Goal: Task Accomplishment & Management: Use online tool/utility

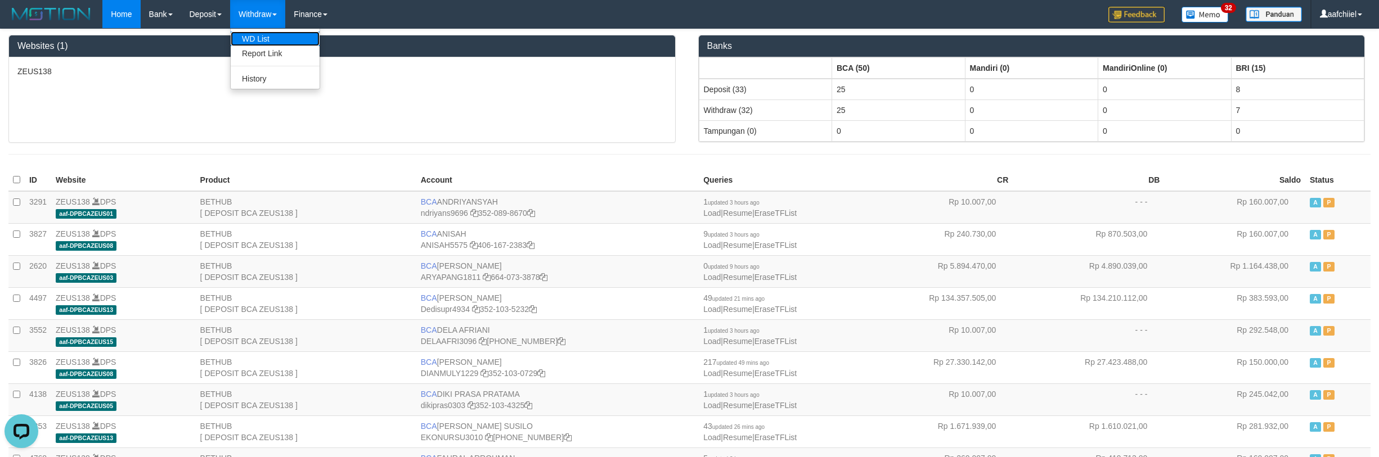
click at [262, 41] on link "WD List" at bounding box center [275, 39] width 89 height 15
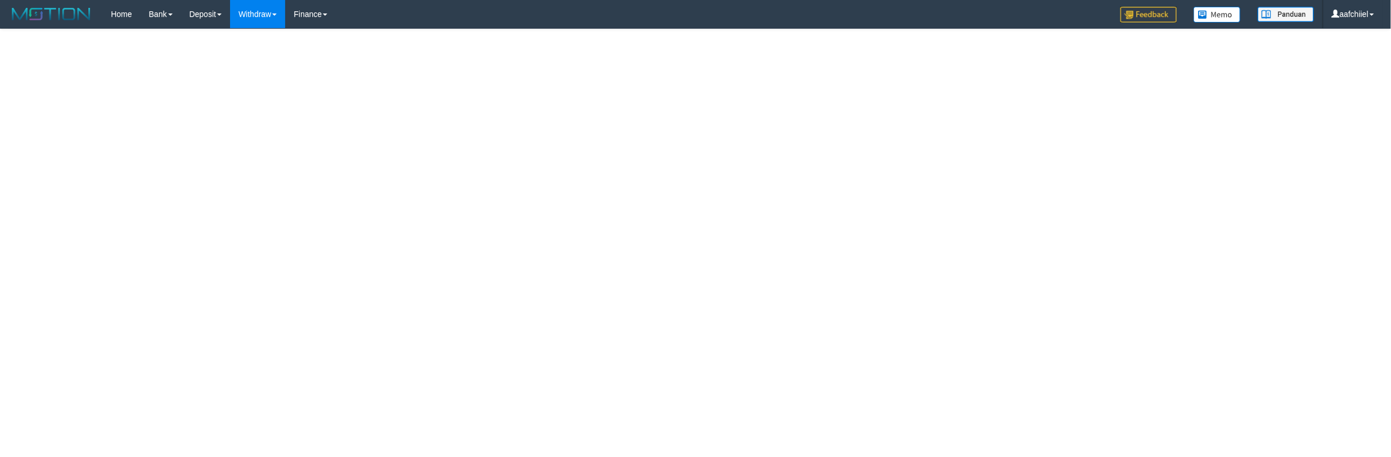
select select
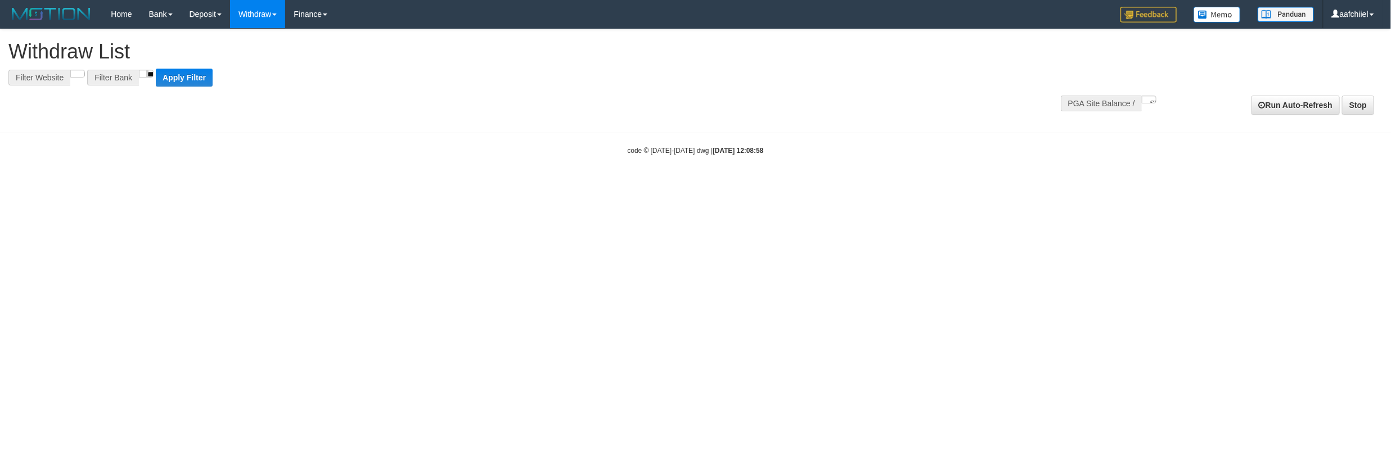
select select
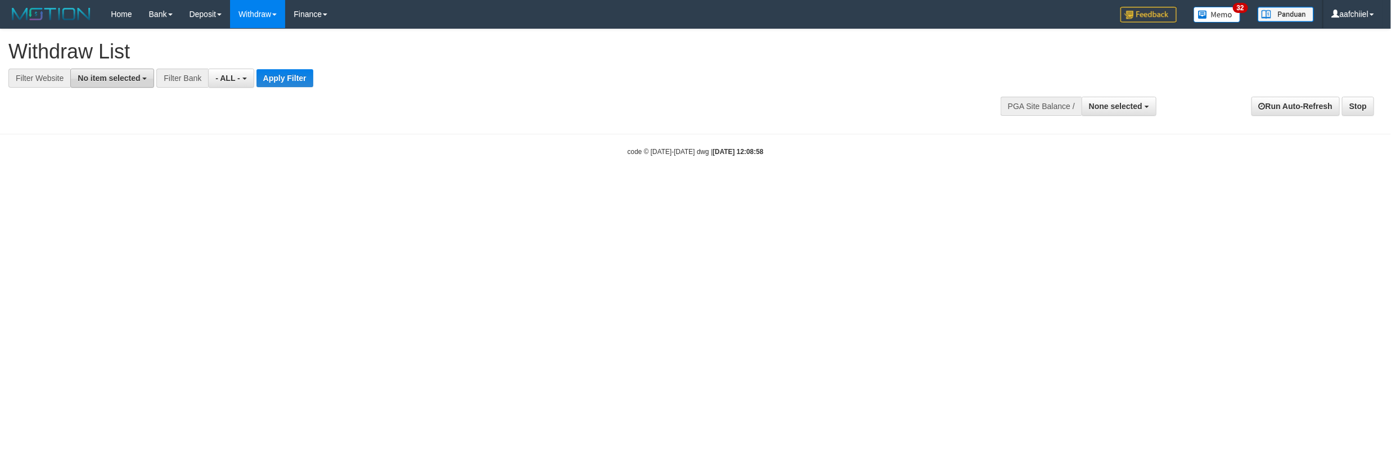
click at [110, 81] on span "No item selected" at bounding box center [109, 78] width 62 height 9
click at [95, 125] on label "SELECT ALL" at bounding box center [108, 121] width 75 height 16
select select "***"
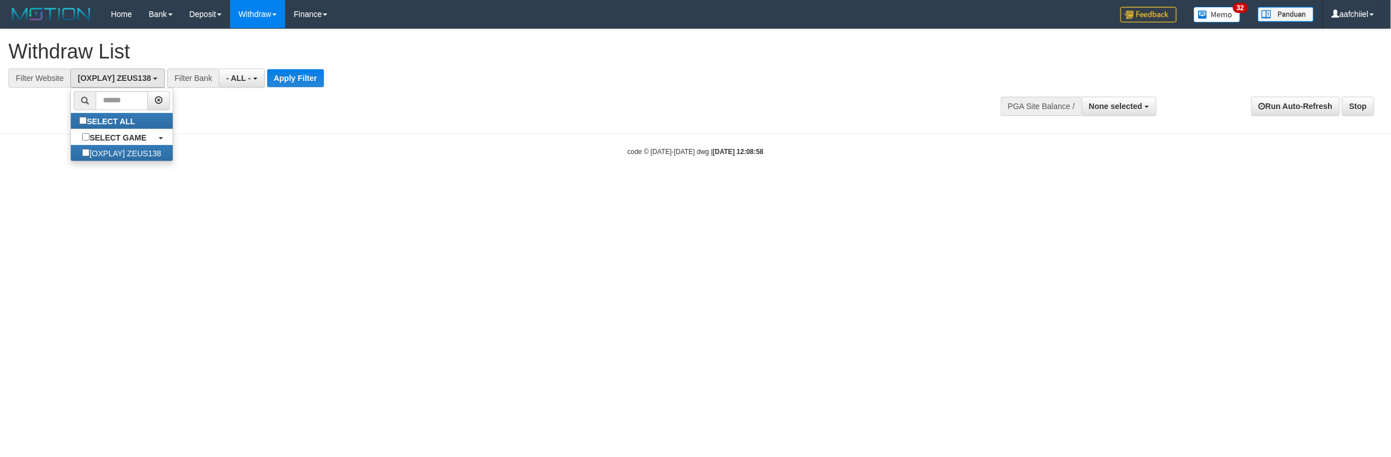
scroll to position [10, 0]
click at [298, 78] on button "Apply Filter" at bounding box center [295, 78] width 57 height 18
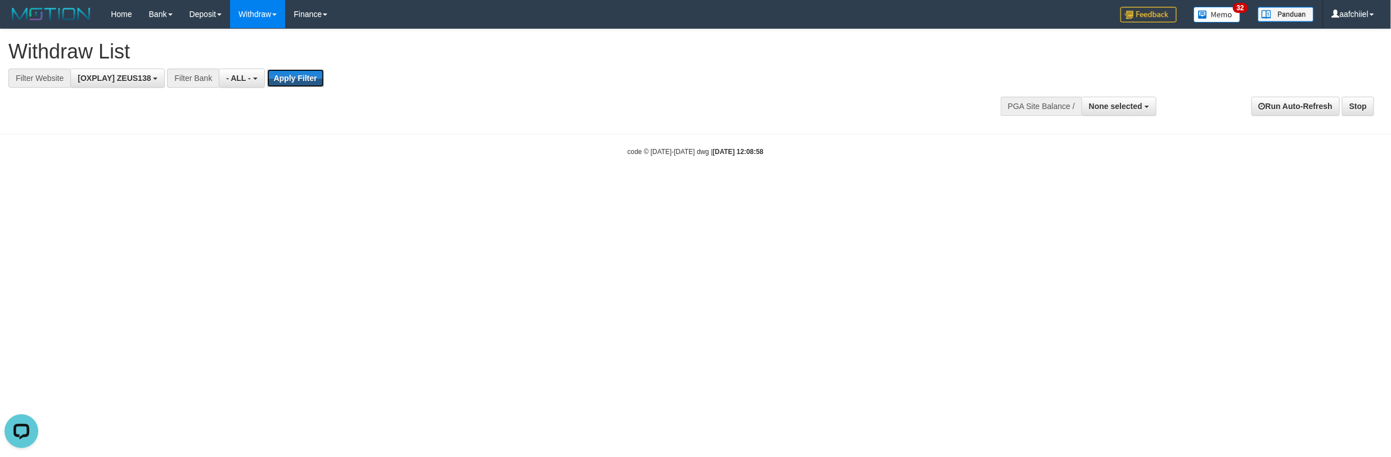
scroll to position [0, 0]
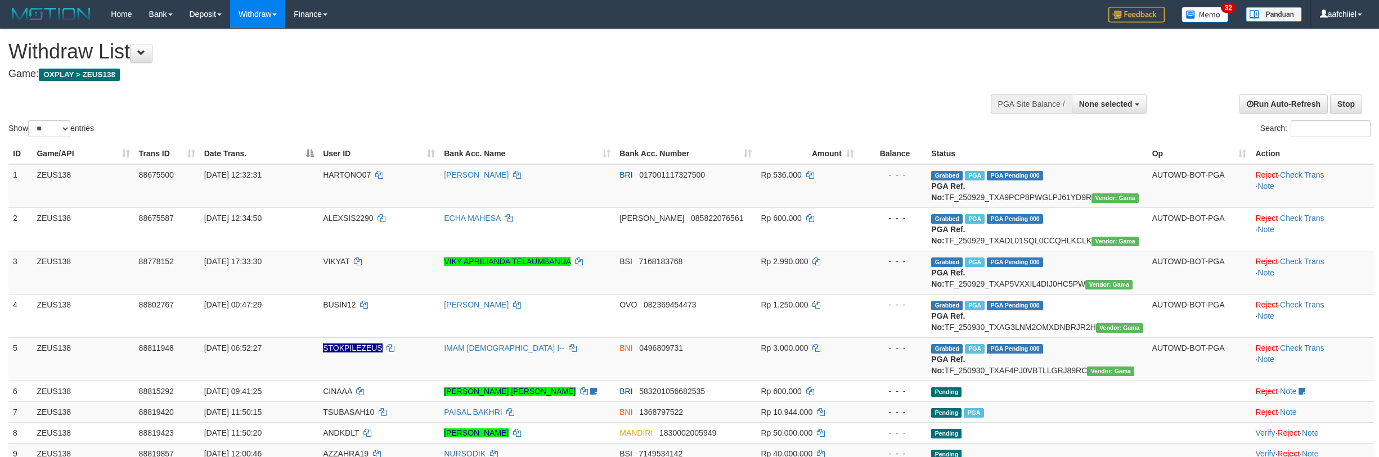
select select
select select "**"
click at [64, 19] on img at bounding box center [51, 14] width 86 height 17
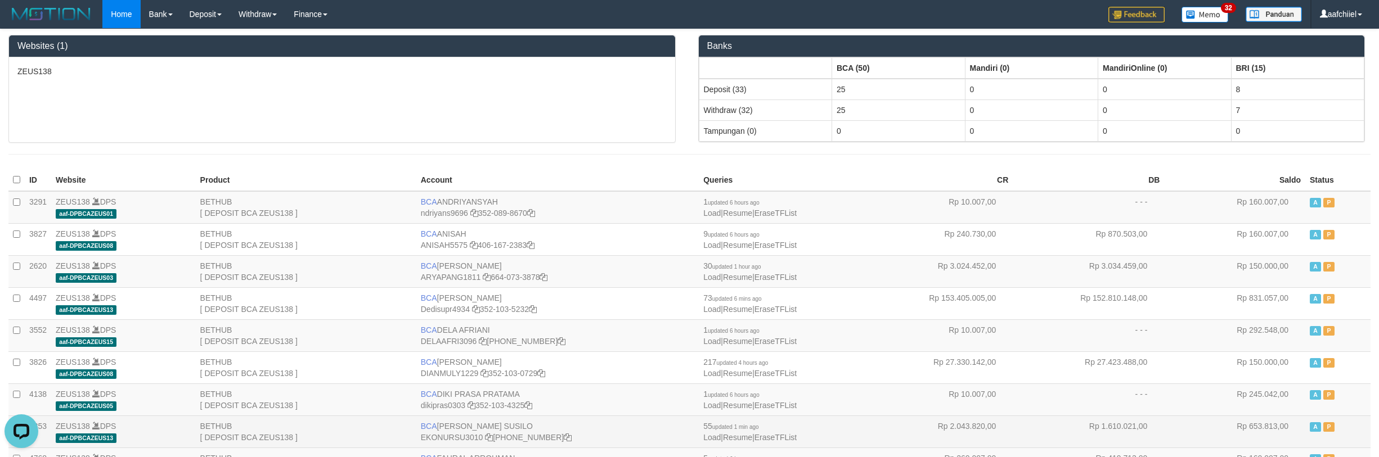
click at [314, 430] on td "BETHUB [ DEPOSIT BCA ZEUS138 ]" at bounding box center [306, 432] width 221 height 32
click at [211, 426] on td "BETHUB [ DEPOSIT BCA ZEUS138 ]" at bounding box center [306, 432] width 221 height 32
click at [84, 431] on link "ZEUS138" at bounding box center [73, 426] width 34 height 9
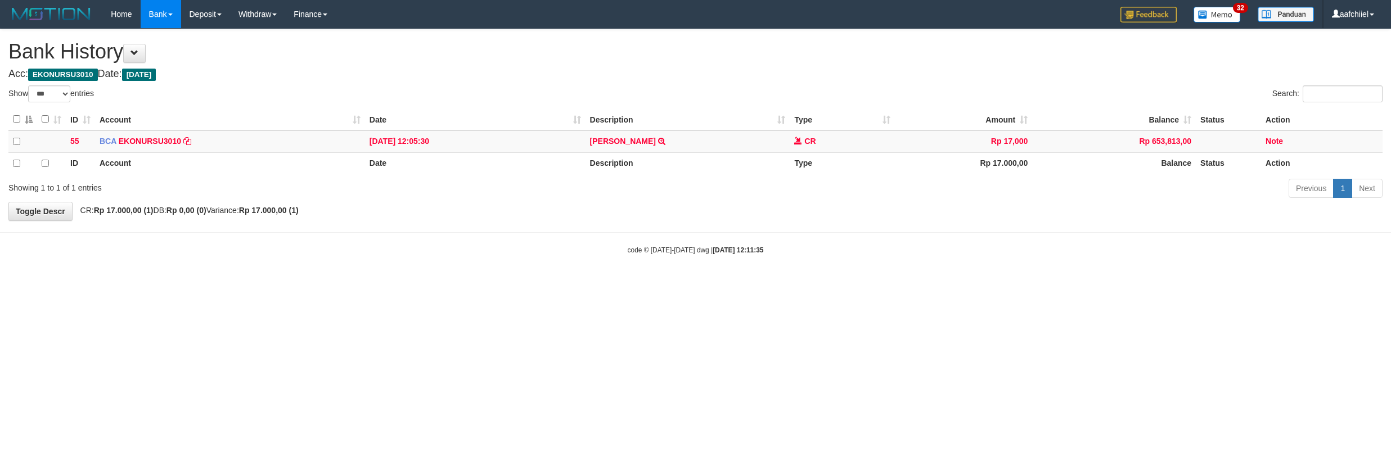
select select "***"
click at [145, 57] on button at bounding box center [134, 53] width 23 height 19
